Goal: Task Accomplishment & Management: Manage account settings

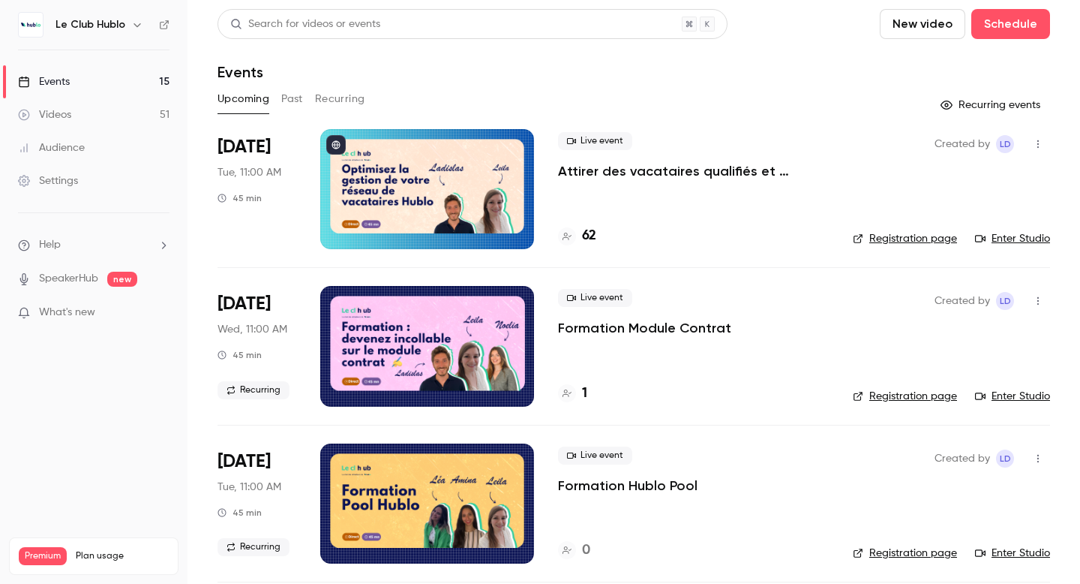
click at [290, 98] on button "Past" at bounding box center [292, 99] width 22 height 24
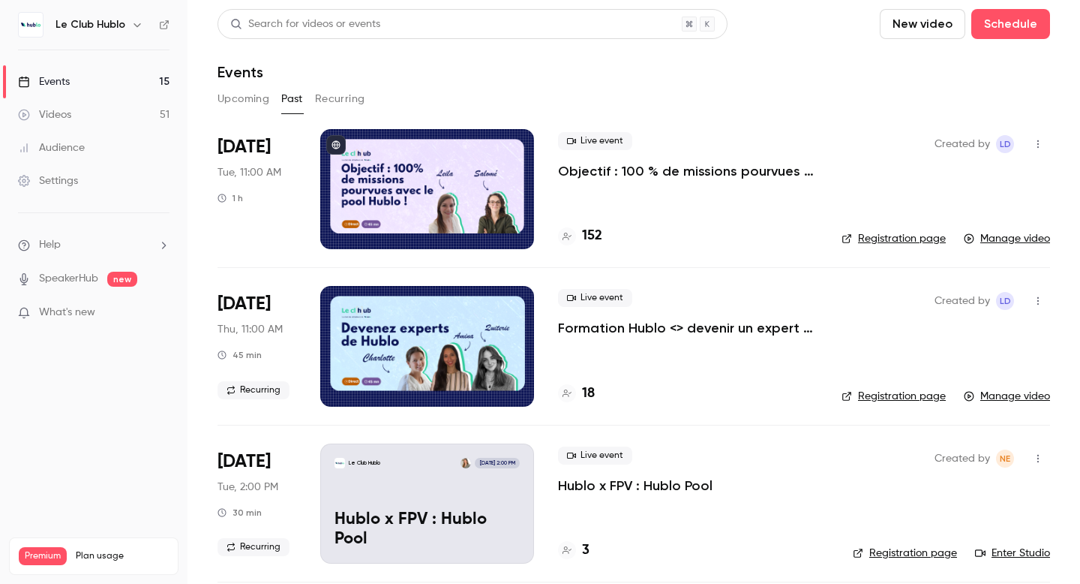
click at [1039, 238] on link "Manage video" at bounding box center [1007, 238] width 86 height 15
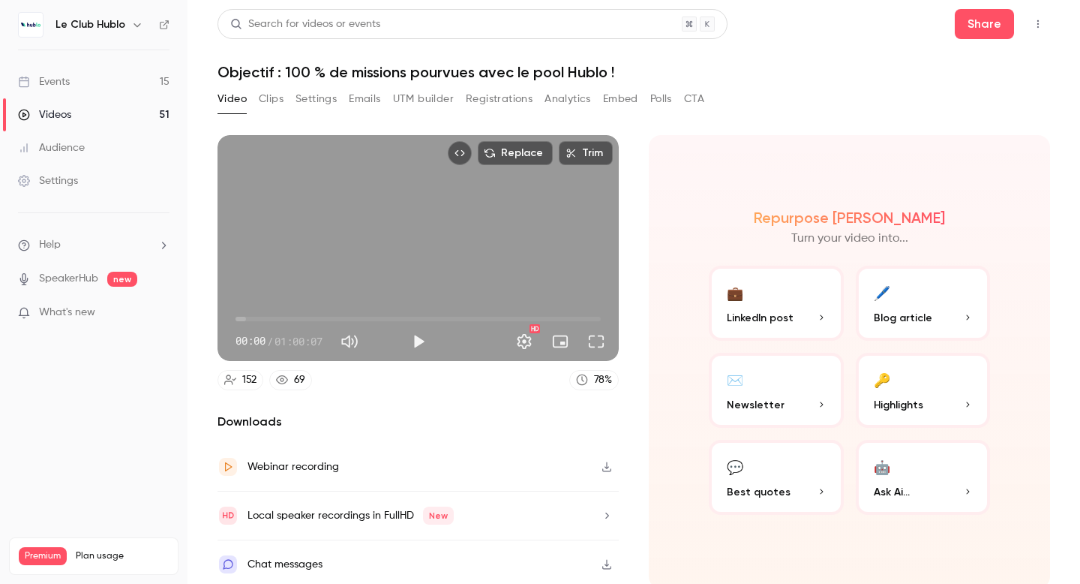
click at [646, 115] on div "Video Clips Settings Emails UTM builder Registrations Analytics Embed Polls CTA" at bounding box center [461, 102] width 487 height 30
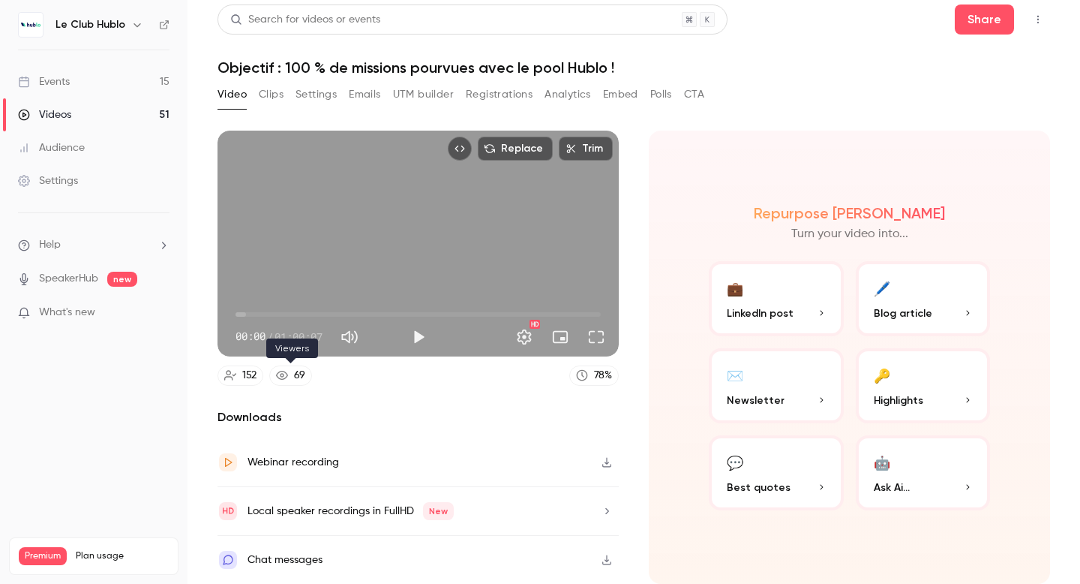
click at [297, 373] on div "69" at bounding box center [299, 376] width 11 height 16
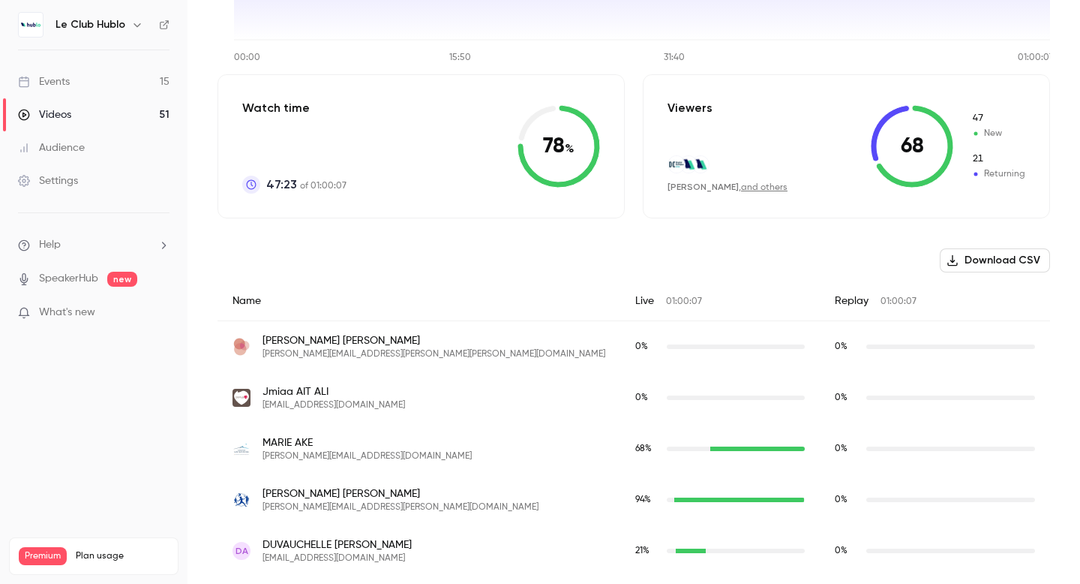
scroll to position [316, 0]
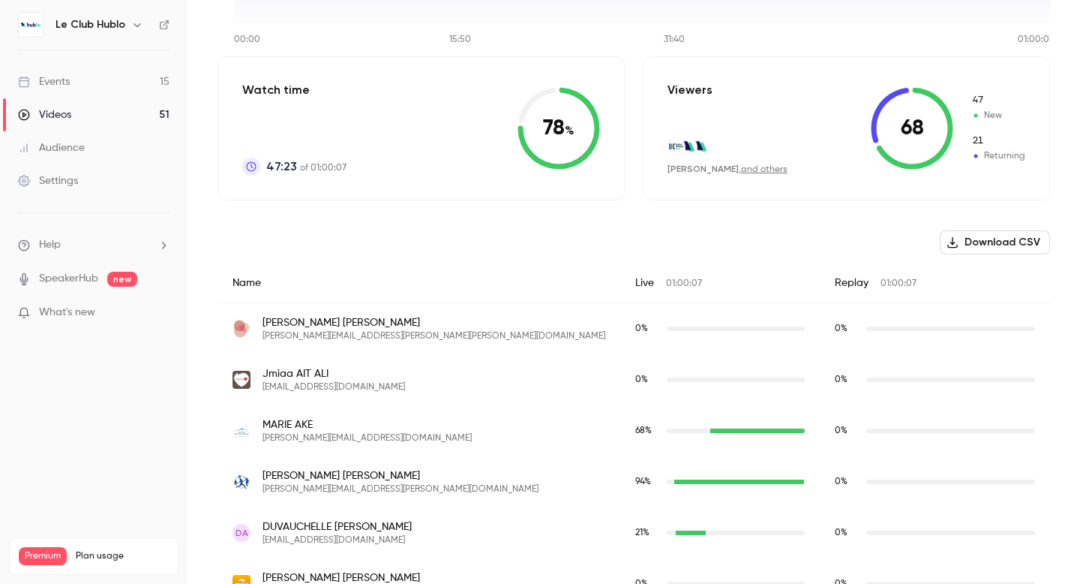
click at [741, 171] on link "and others" at bounding box center [764, 169] width 47 height 9
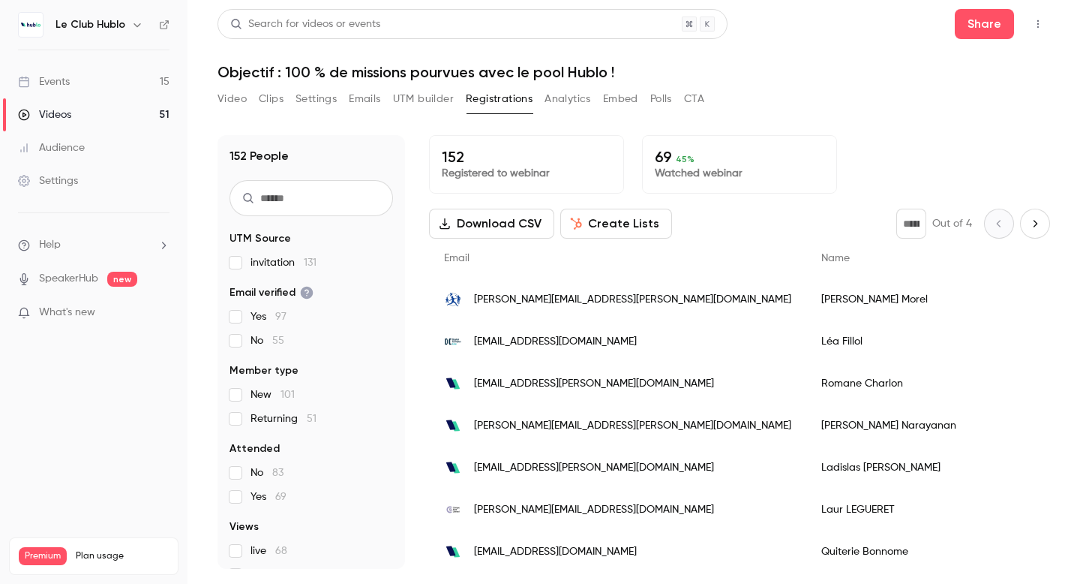
click at [232, 98] on button "Video" at bounding box center [232, 99] width 29 height 24
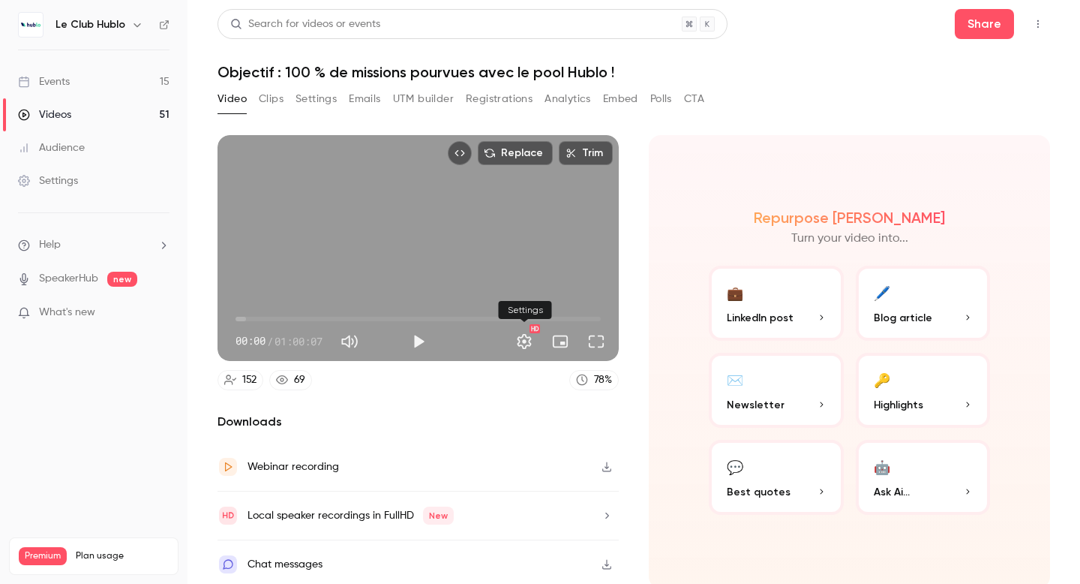
click at [528, 342] on button "Settings" at bounding box center [524, 341] width 30 height 30
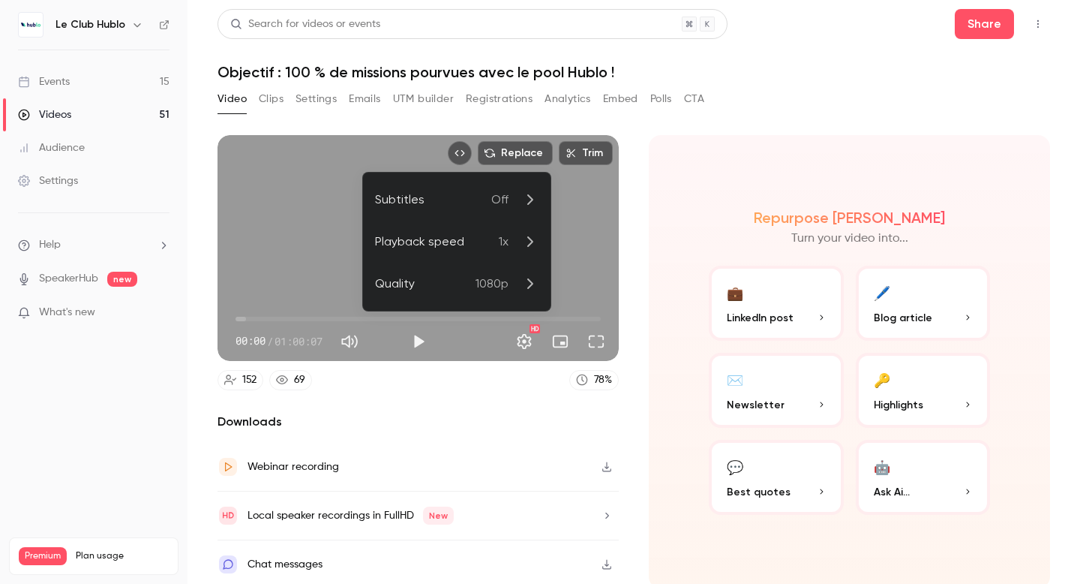
click at [528, 342] on div at bounding box center [540, 292] width 1080 height 584
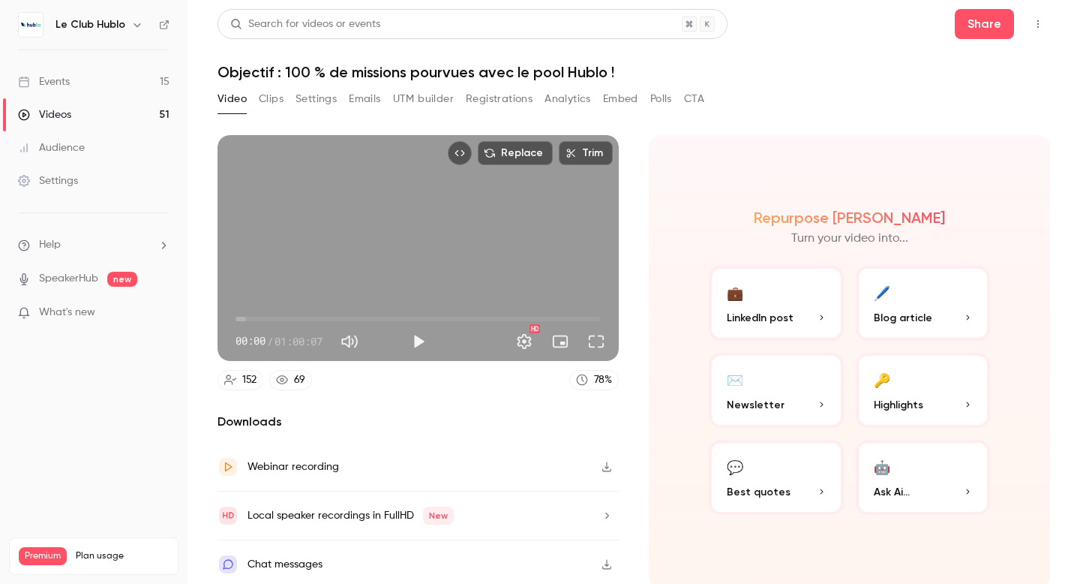
scroll to position [5, 0]
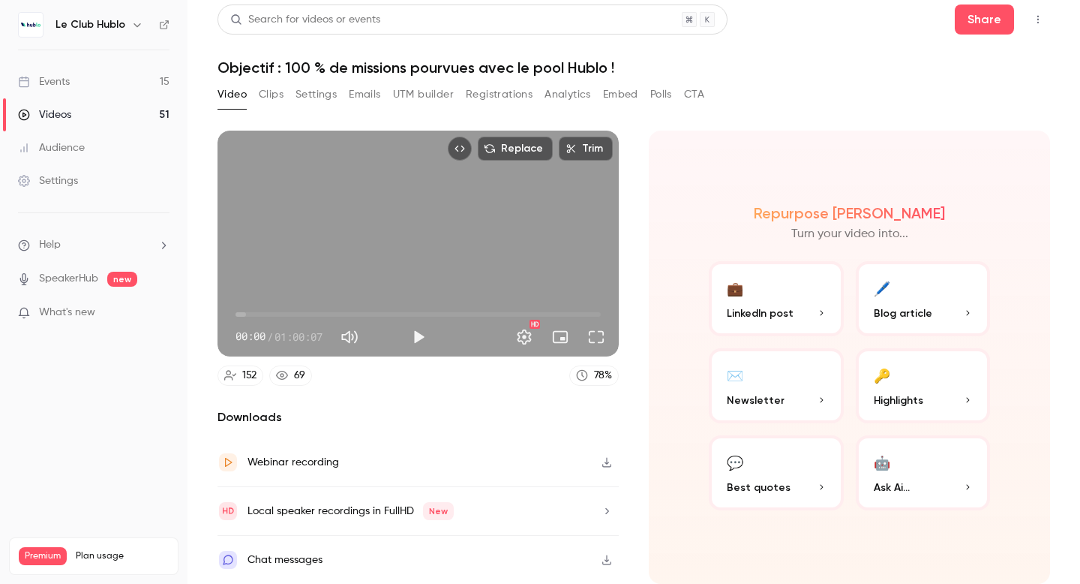
click at [605, 463] on icon "button" at bounding box center [607, 462] width 12 height 11
